Goal: Task Accomplishment & Management: Manage account settings

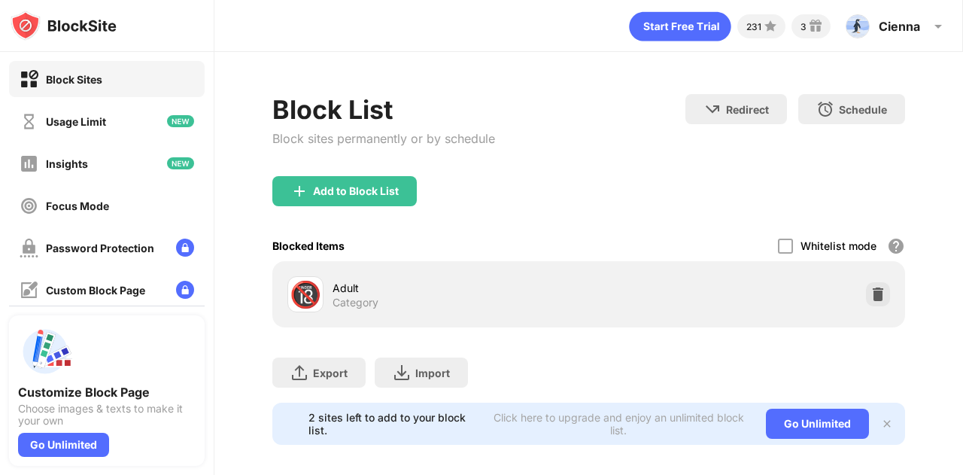
scroll to position [23, 11]
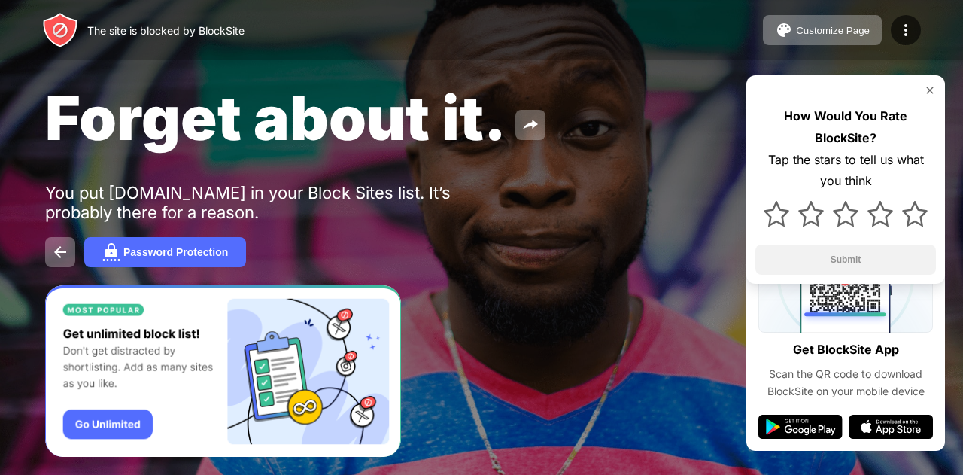
click at [105, 148] on span "Forget about it." at bounding box center [275, 117] width 461 height 73
click at [164, 473] on div at bounding box center [481, 237] width 963 height 475
